Goal: Task Accomplishment & Management: Use online tool/utility

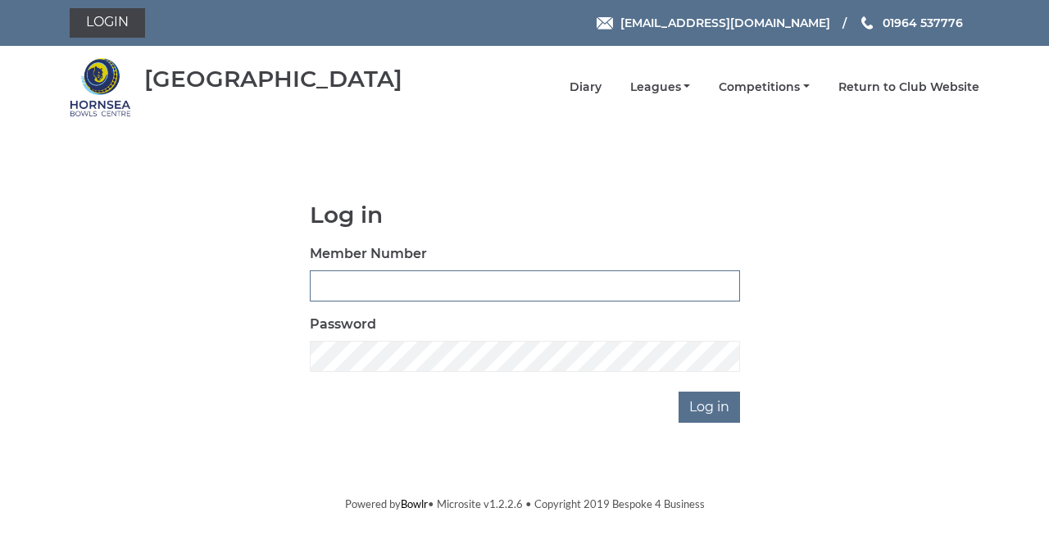
click at [330, 289] on input "Member Number" at bounding box center [525, 285] width 430 height 31
type input "0865"
click at [679, 392] on input "Log in" at bounding box center [709, 407] width 61 height 31
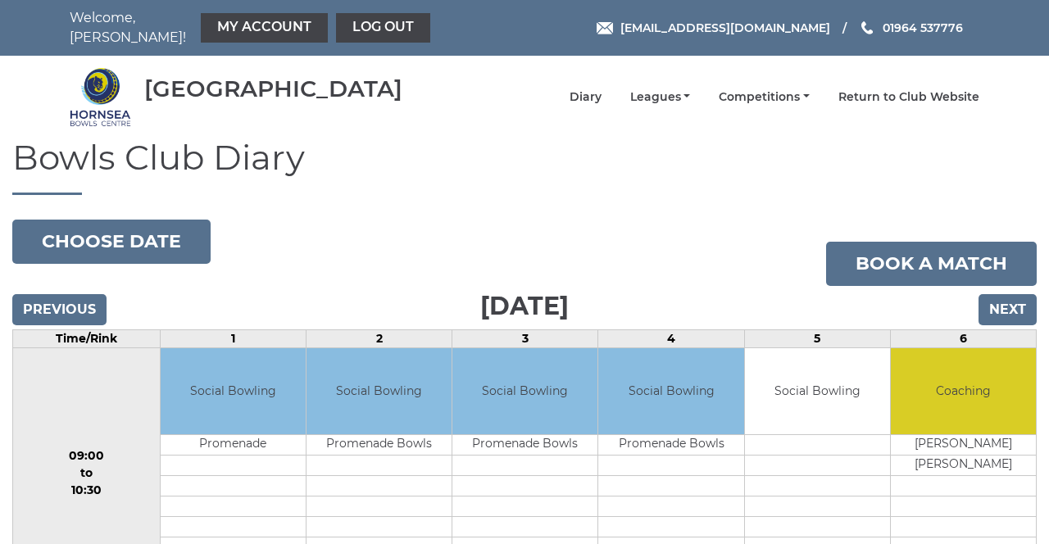
click at [698, 402] on td "Social Bowling" at bounding box center [670, 391] width 145 height 86
